Goal: Communication & Community: Ask a question

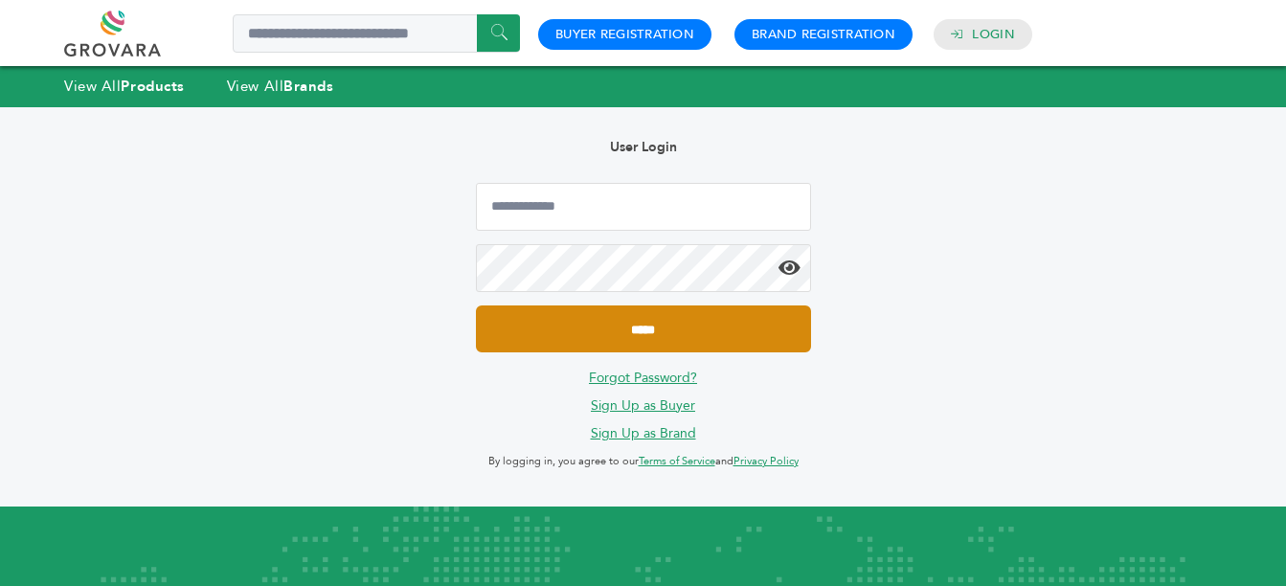
type input "**********"
click at [706, 332] on input "*****" at bounding box center [643, 328] width 335 height 47
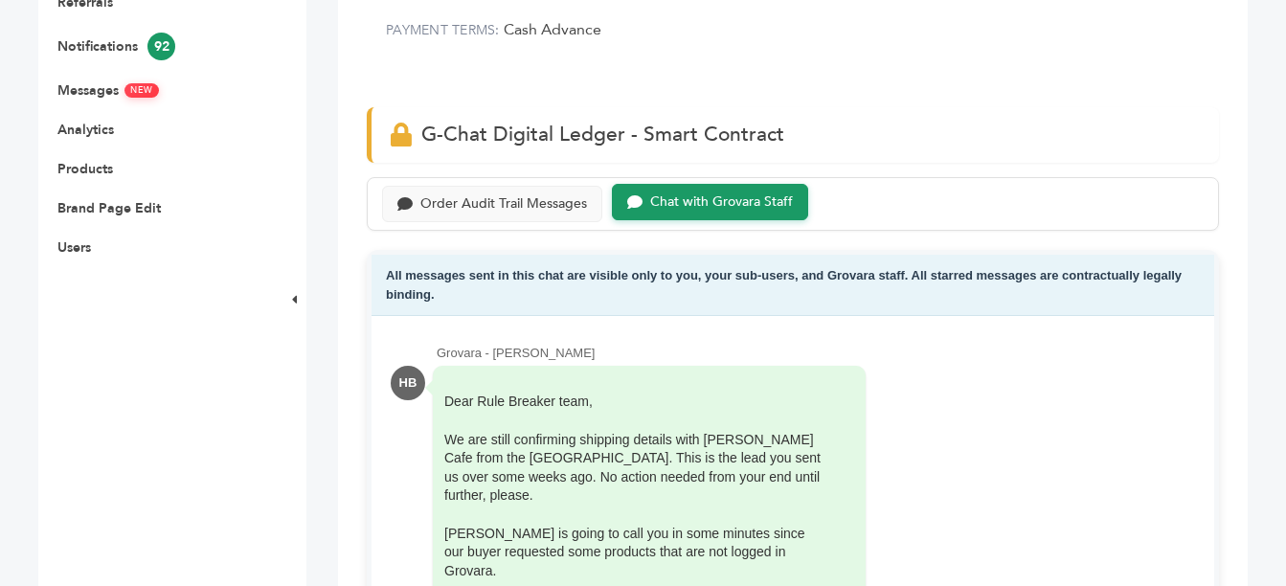
click at [571, 353] on div "Grovara - Heberto Balmori" at bounding box center [816, 353] width 758 height 17
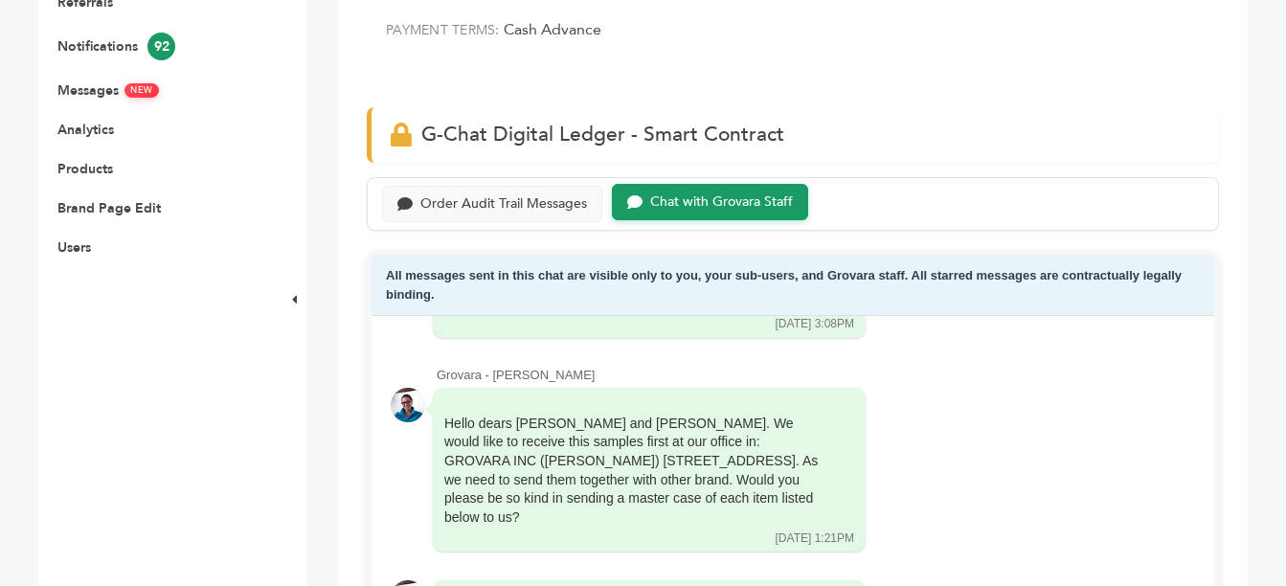
scroll to position [309, 0]
click at [507, 202] on div "Order Audit Trail Messages" at bounding box center [503, 202] width 167 height 16
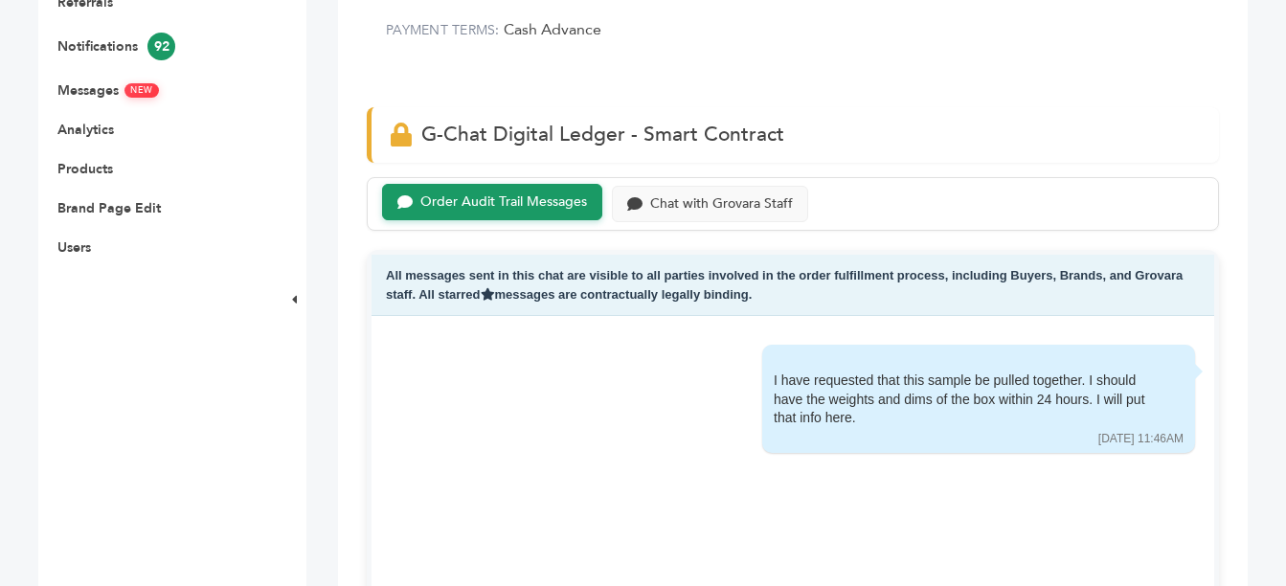
click at [603, 326] on div "I have requested that this sample be pulled together. I should have the weights…" at bounding box center [793, 486] width 843 height 341
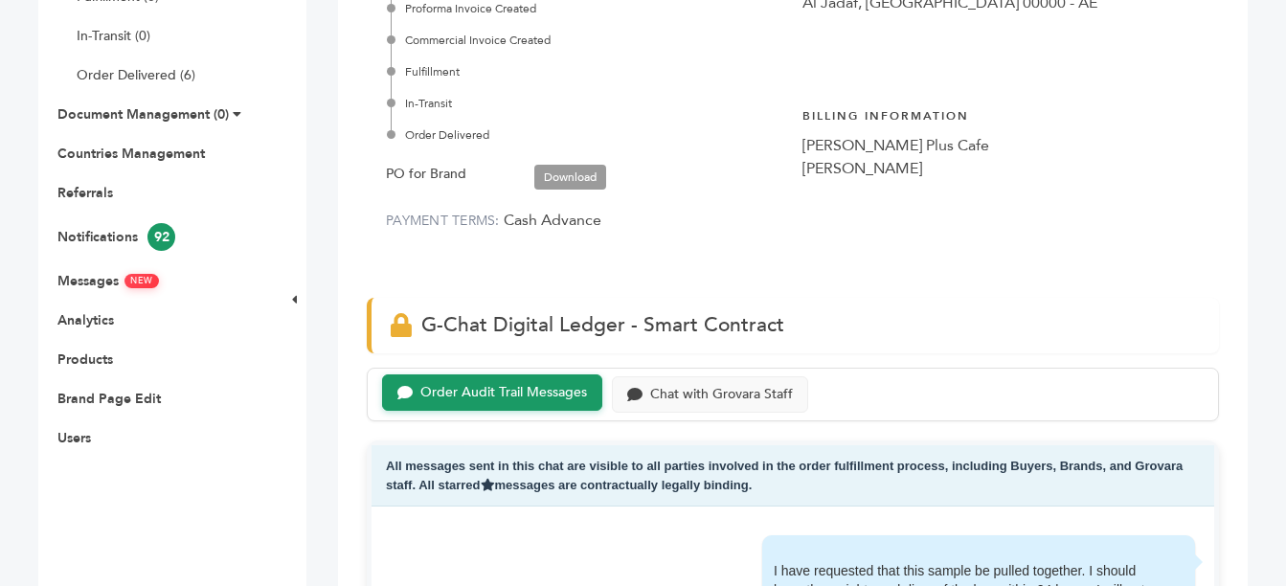
scroll to position [479, 0]
click at [685, 397] on div "Chat with Grovara Staff" at bounding box center [721, 394] width 143 height 16
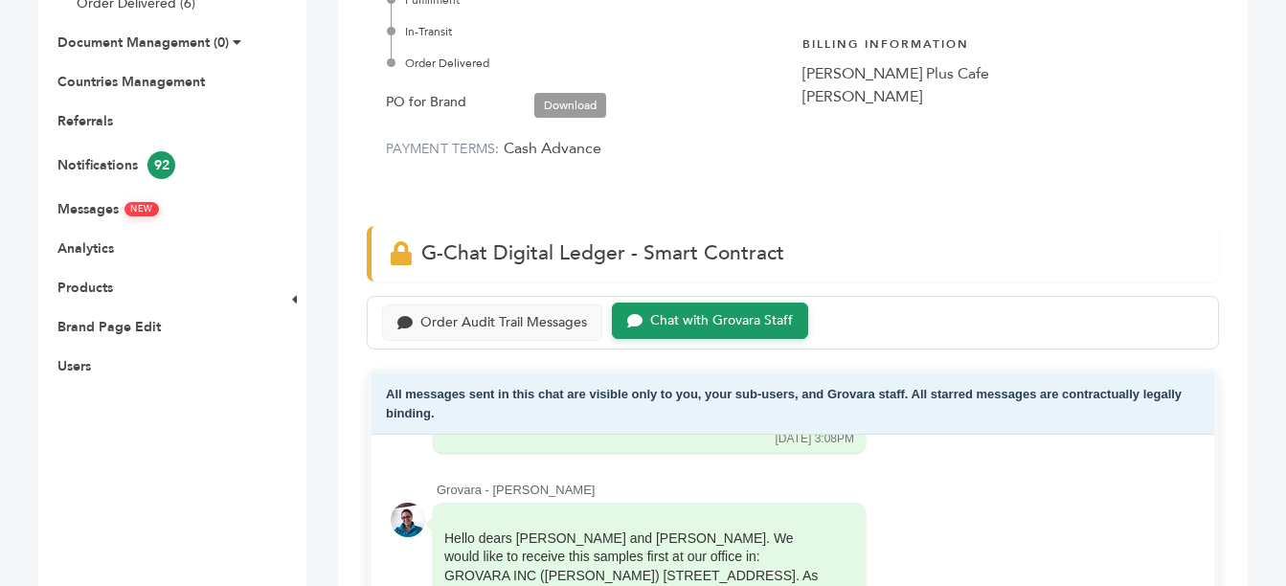
scroll to position [766, 0]
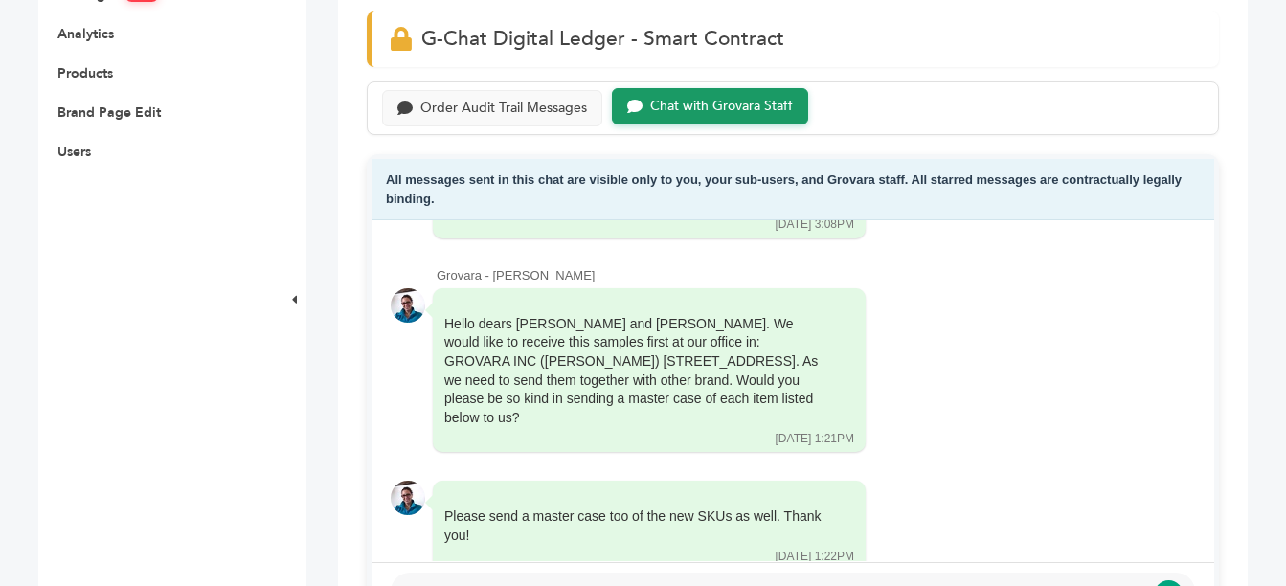
click at [772, 531] on div "Grovara - Heberto Balmori HB Dear Rule Breaker team, We are still confirming sh…" at bounding box center [793, 390] width 843 height 341
click at [709, 532] on div "Grovara - Heberto Balmori HB Dear Rule Breaker team, We are still confirming sh…" at bounding box center [793, 390] width 843 height 341
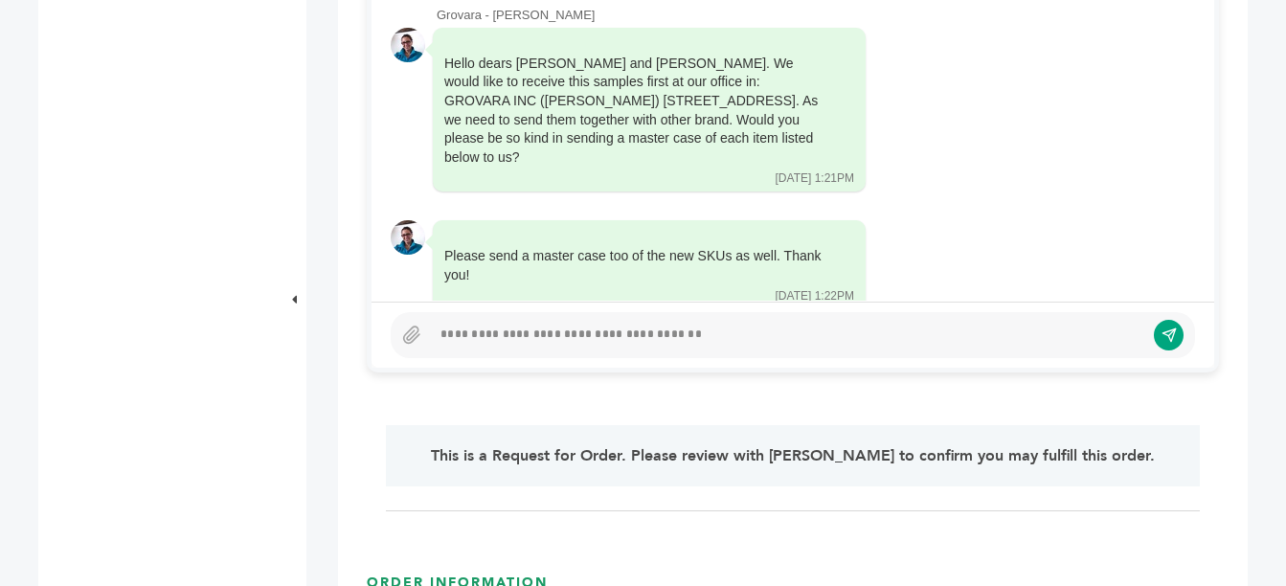
scroll to position [1049, 0]
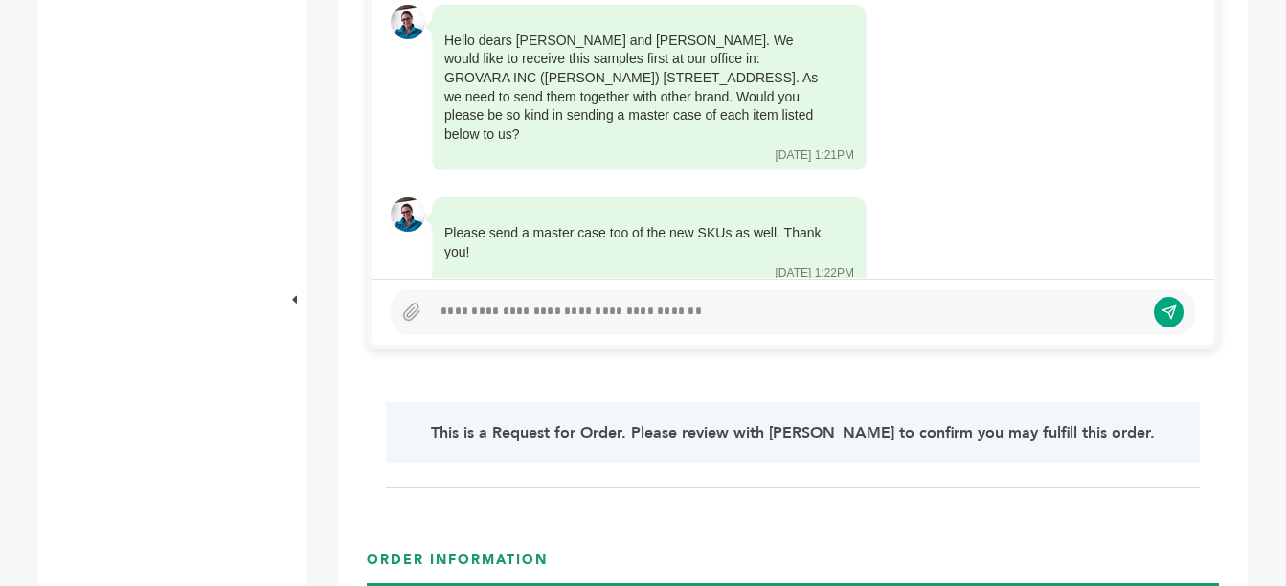
click at [524, 304] on div at bounding box center [787, 312] width 713 height 23
click at [1157, 310] on icon "submit" at bounding box center [1158, 309] width 8 height 8
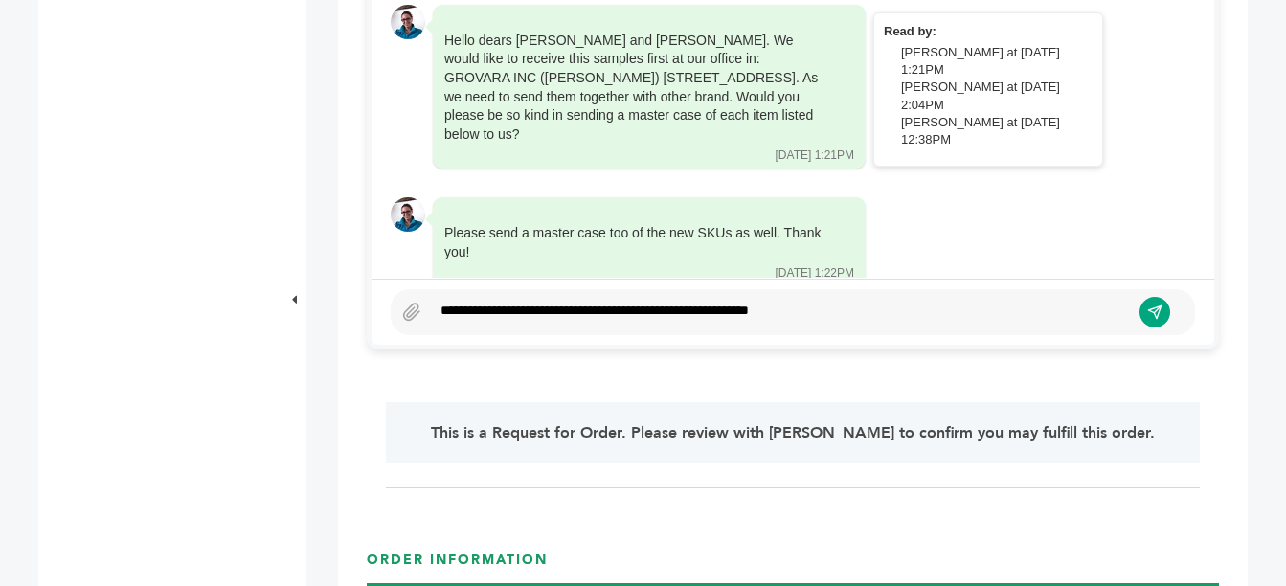
scroll to position [392, 0]
